Goal: Task Accomplishment & Management: Manage account settings

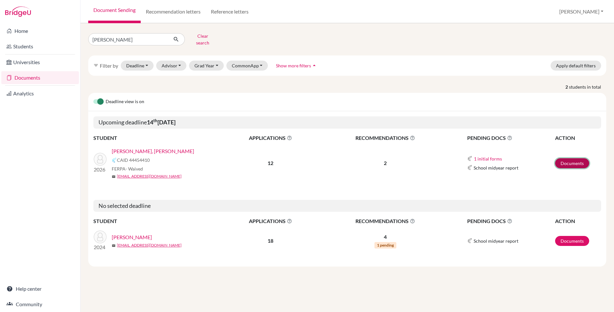
click at [562, 158] on link "Documents" at bounding box center [572, 163] width 34 height 10
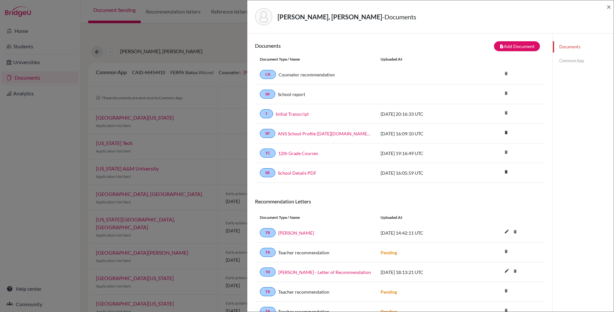
scroll to position [134, 0]
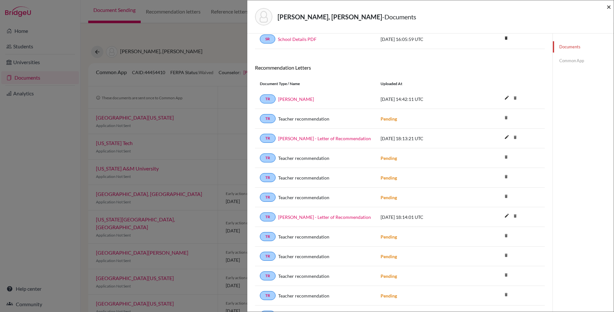
click at [610, 6] on span "×" at bounding box center [608, 6] width 5 height 9
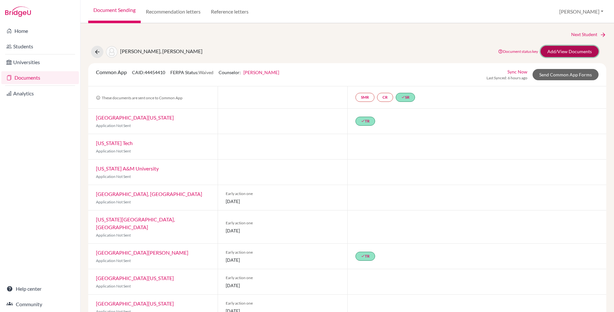
click at [562, 52] on link "Add/View Documents" at bounding box center [569, 51] width 58 height 11
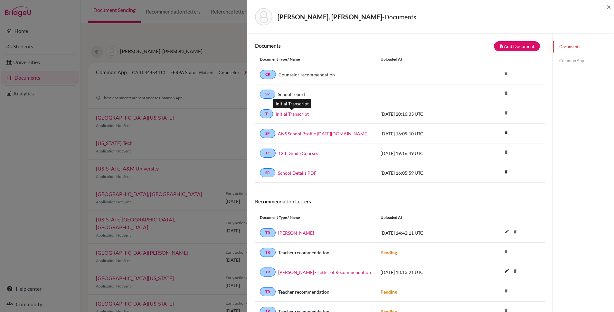
click at [289, 112] on link "Initial Transcript" at bounding box center [291, 113] width 33 height 7
